Goal: Task Accomplishment & Management: Use online tool/utility

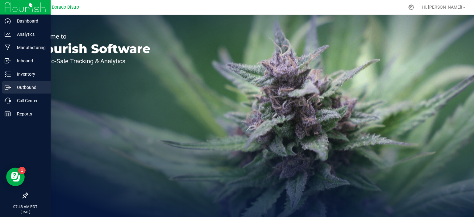
click at [10, 85] on icon at bounding box center [8, 87] width 6 height 6
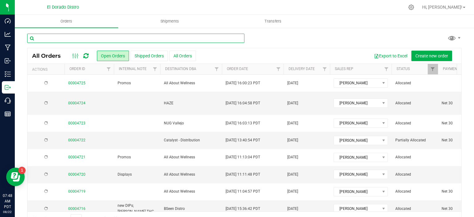
click at [77, 40] on input "text" at bounding box center [135, 38] width 217 height 9
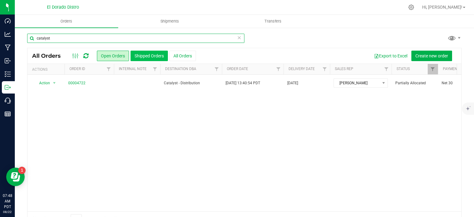
type input "catalyst"
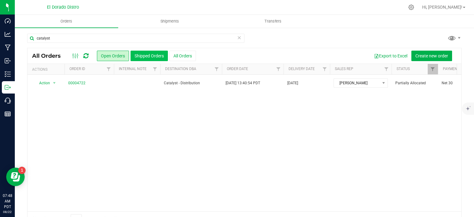
click at [153, 55] on button "Shipped Orders" at bounding box center [149, 56] width 37 height 10
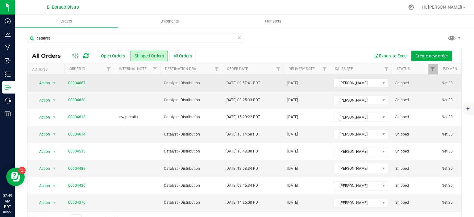
click at [80, 81] on link "00004667" at bounding box center [76, 83] width 17 height 6
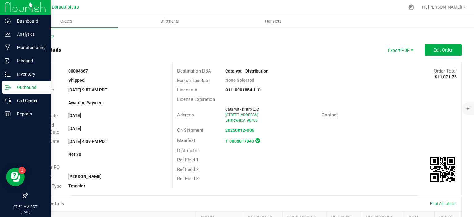
click at [15, 91] on div "Outbound" at bounding box center [26, 87] width 49 height 12
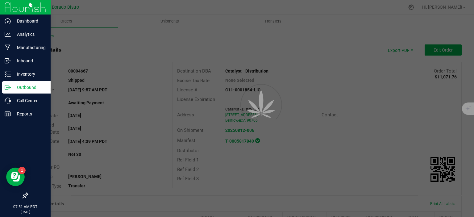
click at [12, 89] on p "Outbound" at bounding box center [29, 87] width 37 height 7
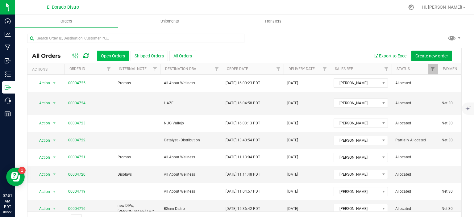
click at [110, 54] on button "Open Orders" at bounding box center [113, 56] width 32 height 10
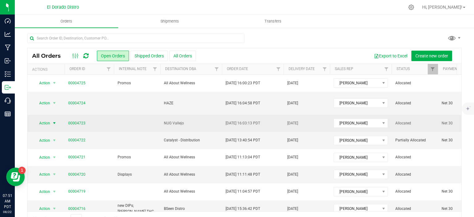
click at [56, 121] on span "select" at bounding box center [54, 123] width 5 height 5
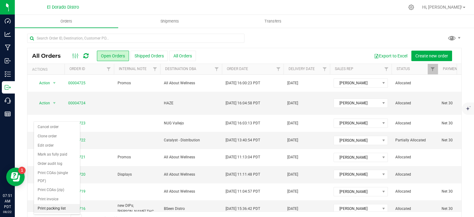
click at [58, 206] on li "Print packing list" at bounding box center [57, 208] width 46 height 9
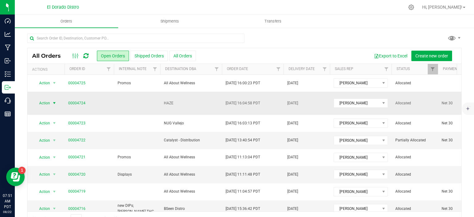
click at [56, 101] on span "select" at bounding box center [54, 103] width 5 height 5
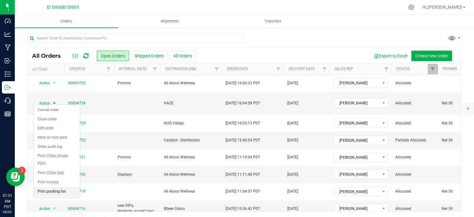
click at [46, 190] on li "Print packing list" at bounding box center [57, 191] width 46 height 9
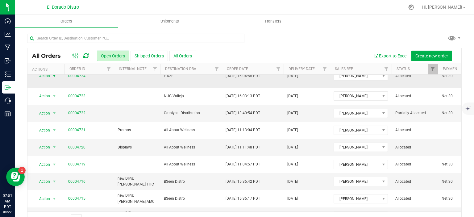
scroll to position [31, 0]
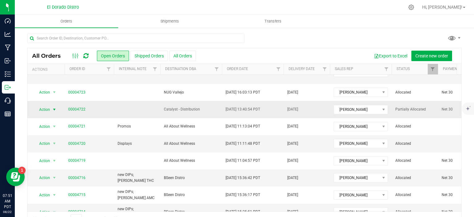
click at [54, 107] on span "select" at bounding box center [54, 109] width 5 height 5
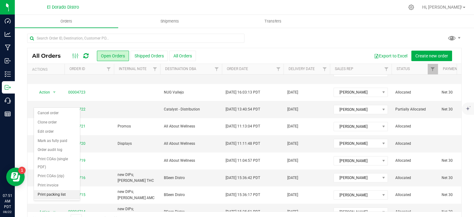
click at [64, 195] on li "Print packing list" at bounding box center [57, 194] width 46 height 9
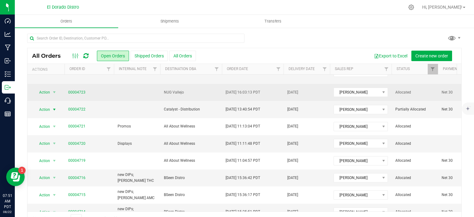
scroll to position [0, 0]
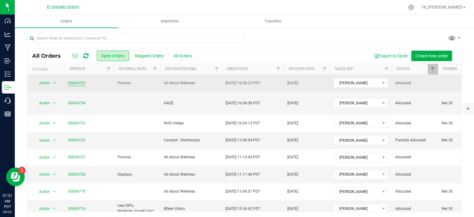
click at [75, 83] on link "00004725" at bounding box center [76, 83] width 17 height 6
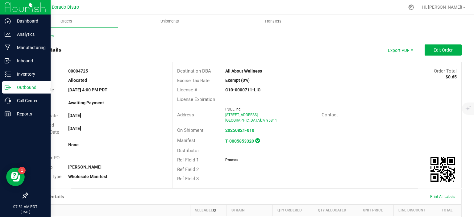
click at [8, 82] on div "Outbound" at bounding box center [26, 87] width 49 height 12
